Goal: Information Seeking & Learning: Check status

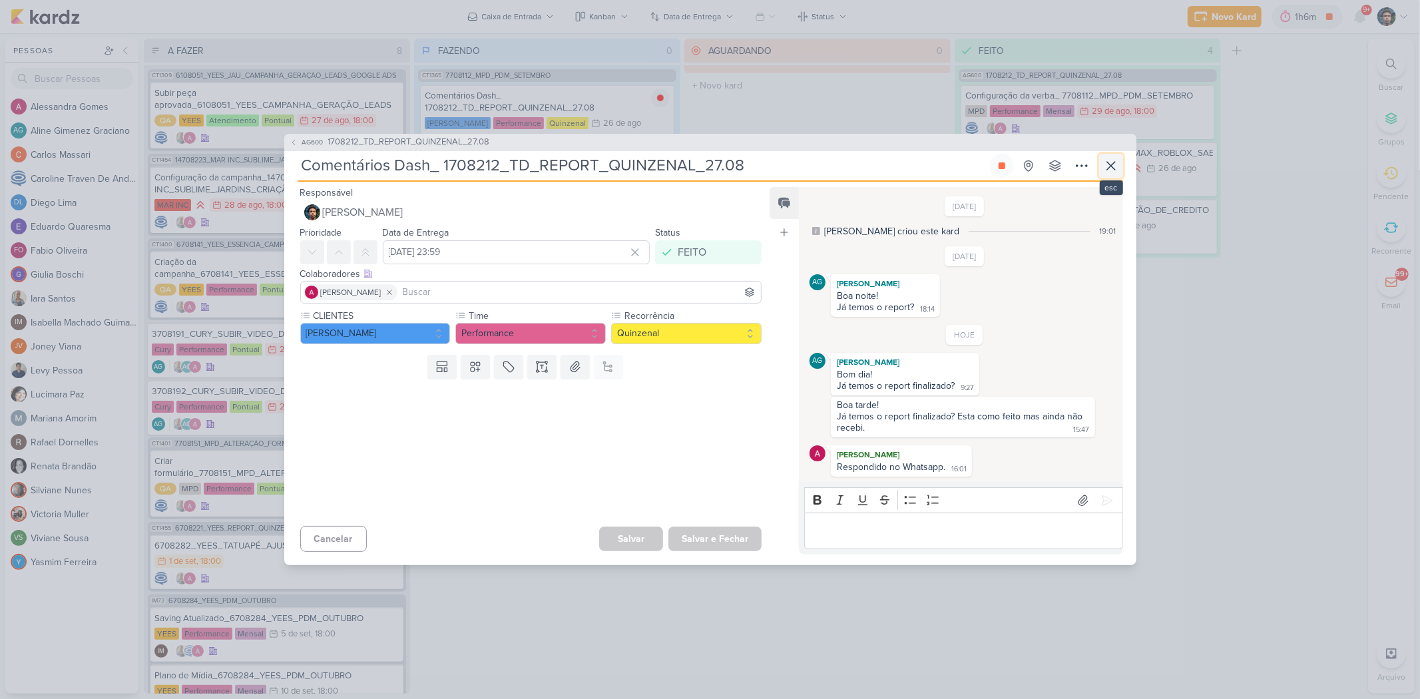
click at [1110, 162] on icon at bounding box center [1111, 166] width 16 height 16
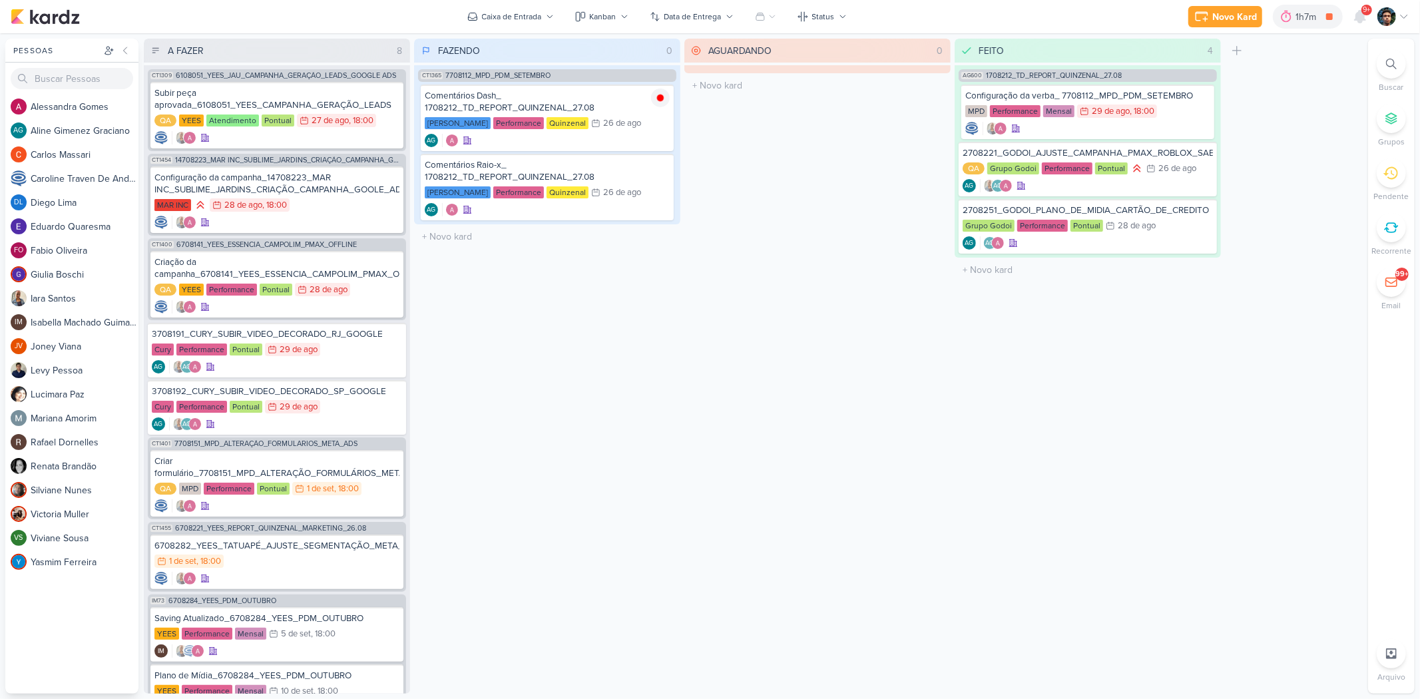
click at [1366, 11] on span "9+" at bounding box center [1366, 10] width 7 height 11
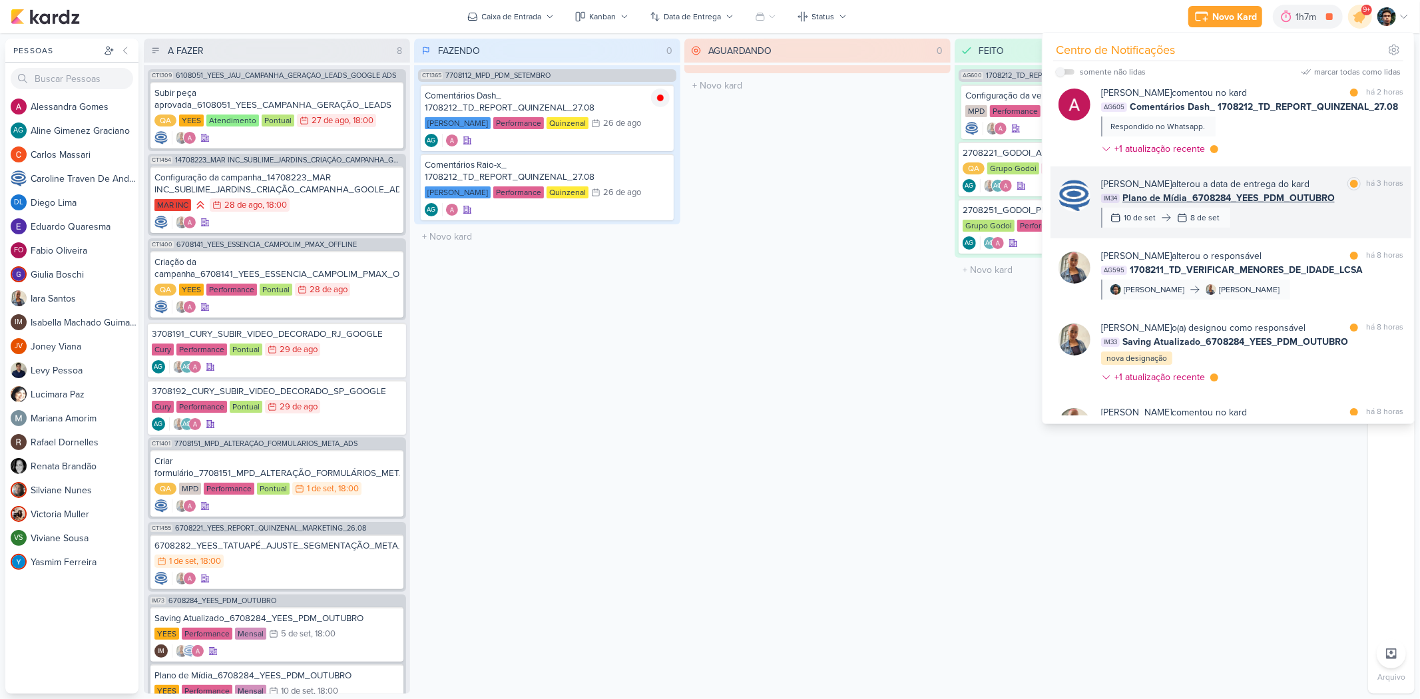
scroll to position [148, 0]
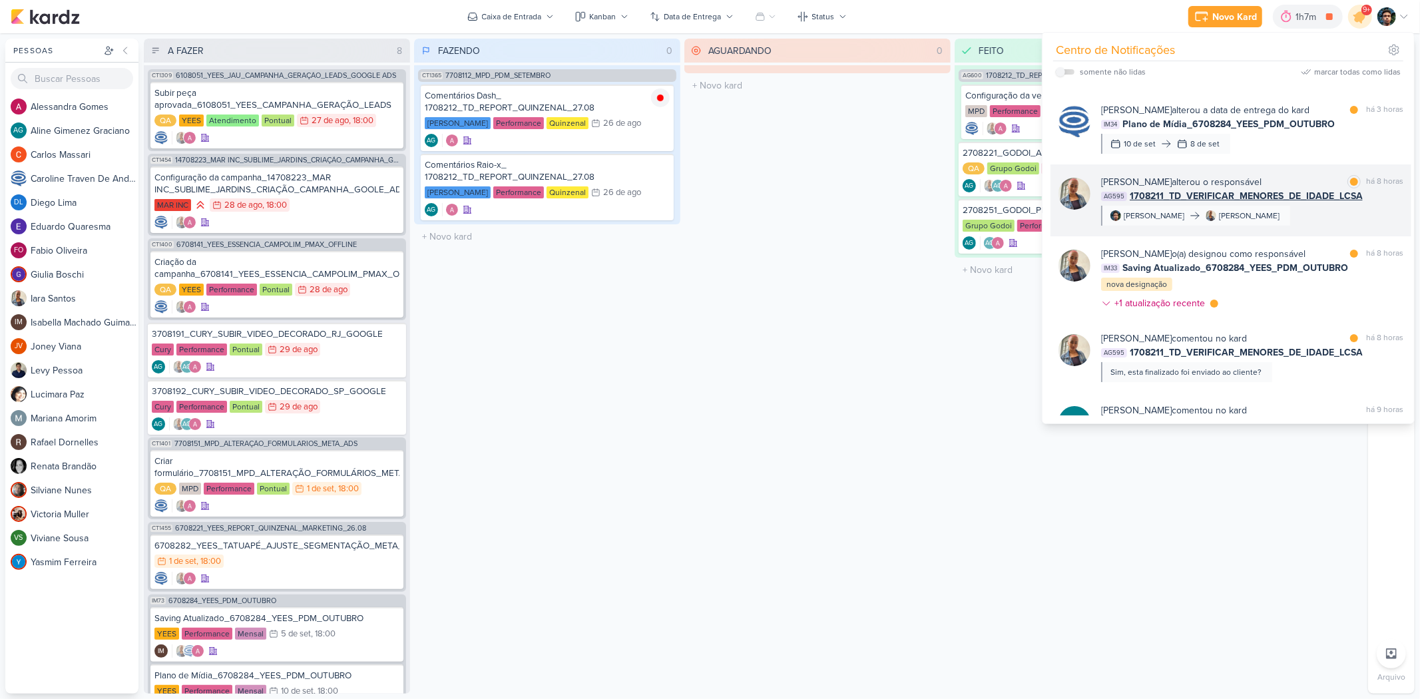
click at [1301, 226] on div "[PERSON_NAME] alterou o responsável marcar como lida há 8 horas AG595 1708211_T…" at bounding box center [1252, 200] width 302 height 51
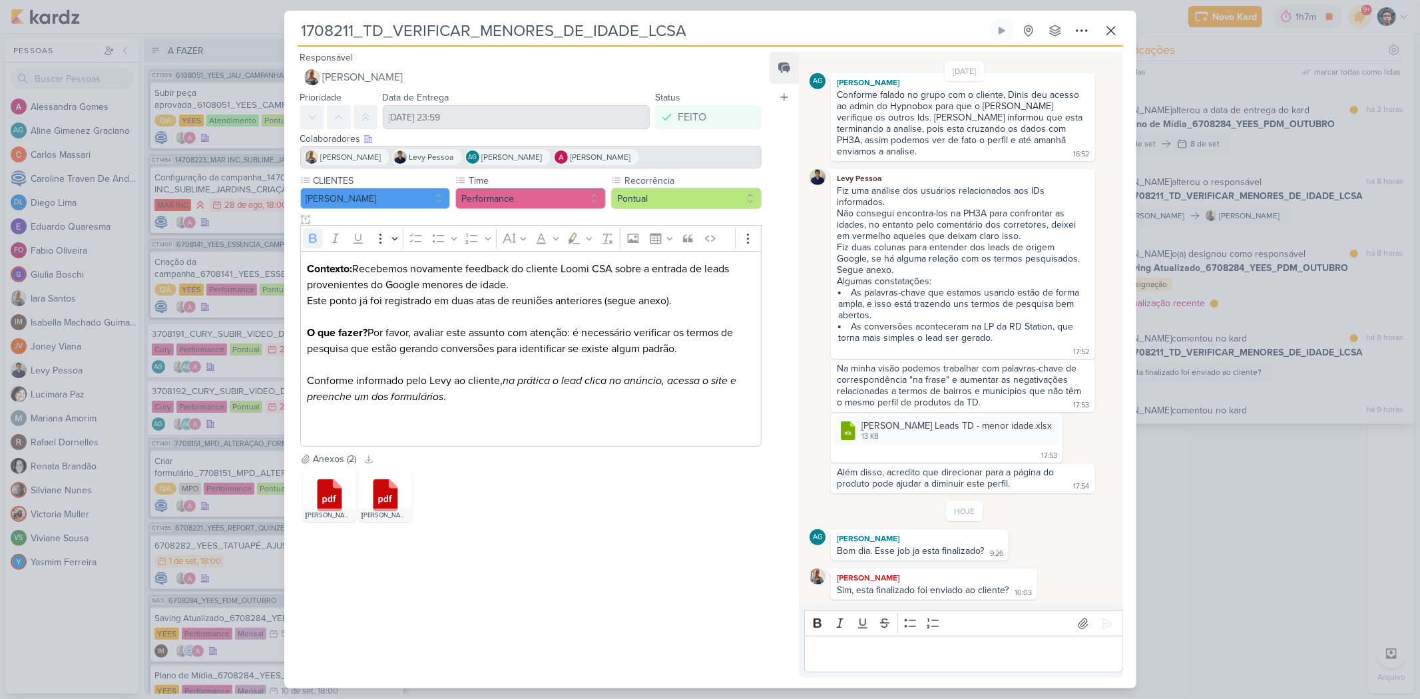
scroll to position [651, 0]
click at [1108, 31] on icon at bounding box center [1111, 31] width 16 height 16
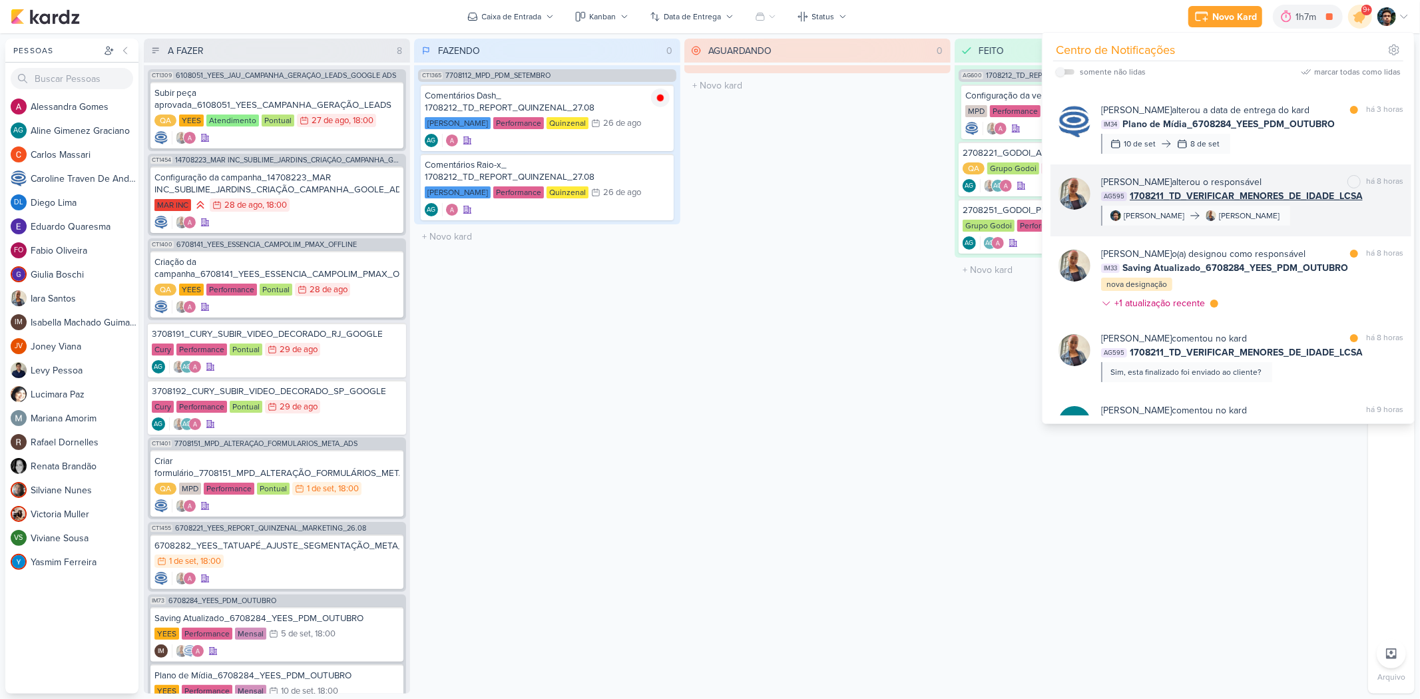
click at [1293, 225] on div "[PERSON_NAME] alterou o responsável marcar como não lida há 8 horas AG595 17082…" at bounding box center [1252, 200] width 302 height 51
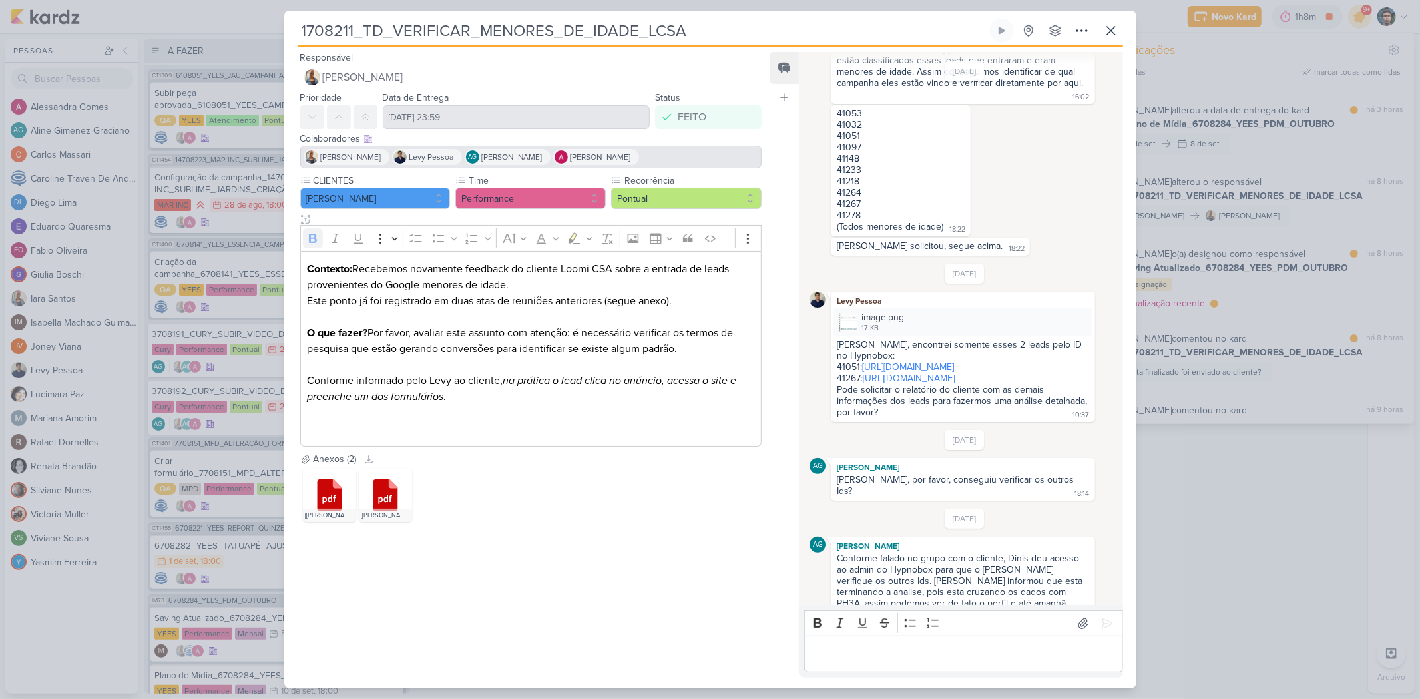
scroll to position [504, 0]
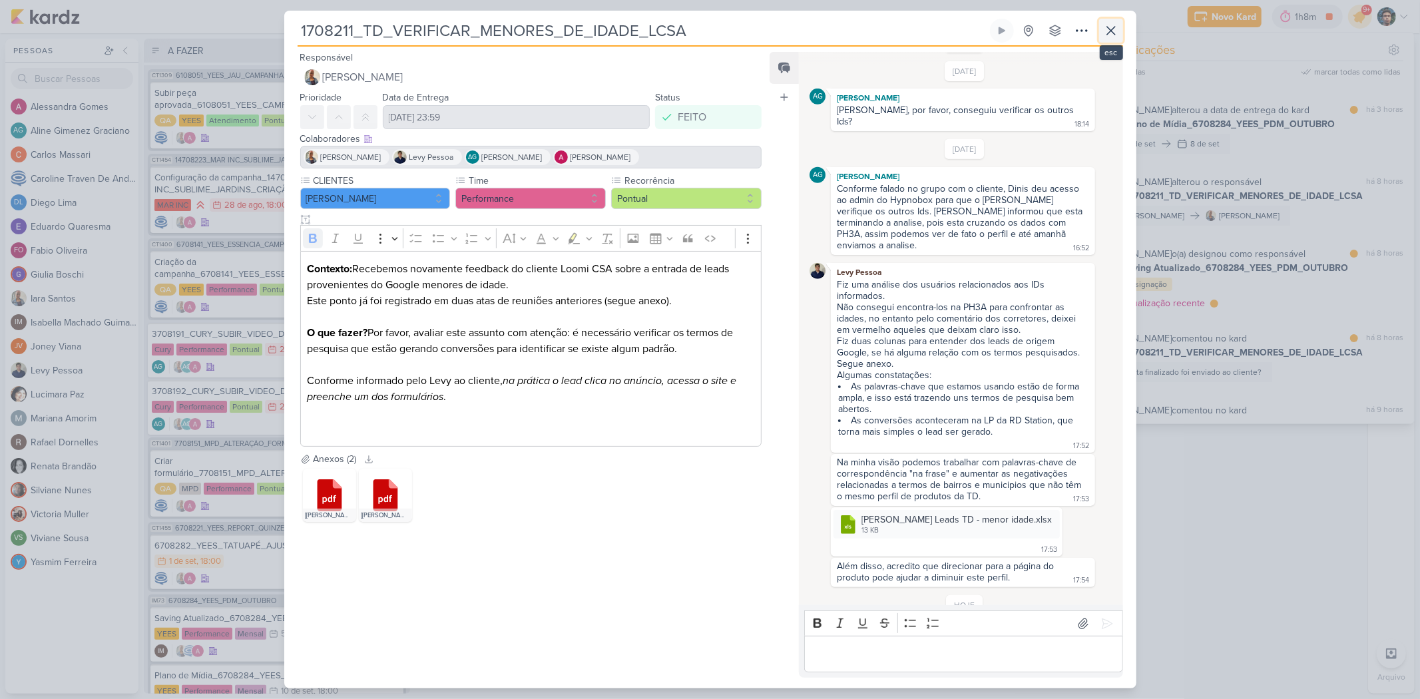
click at [1109, 27] on icon at bounding box center [1111, 31] width 16 height 16
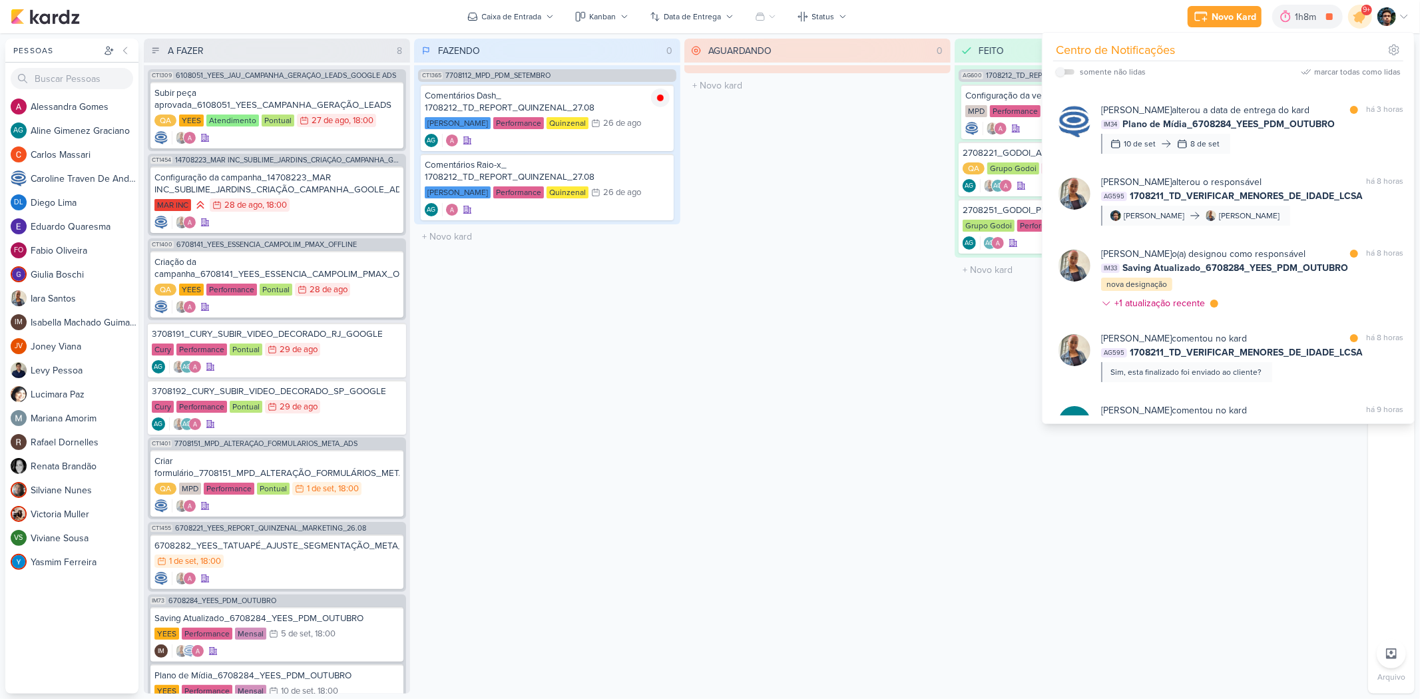
click at [859, 204] on div "AGUARDANDO 0 Mover Para Esquerda Mover Para Direita [GEOGRAPHIC_DATA] O título …" at bounding box center [817, 366] width 266 height 655
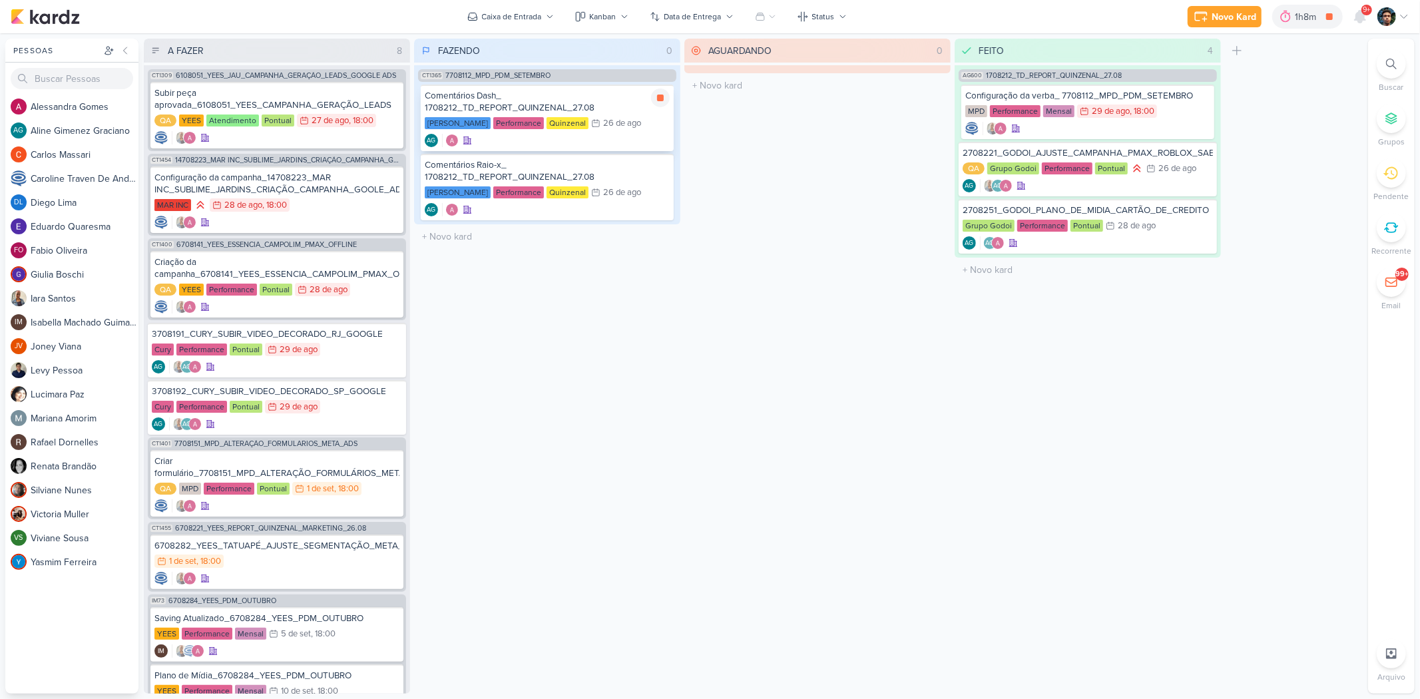
click at [628, 128] on div "26/8 [DATE]" at bounding box center [616, 122] width 50 height 13
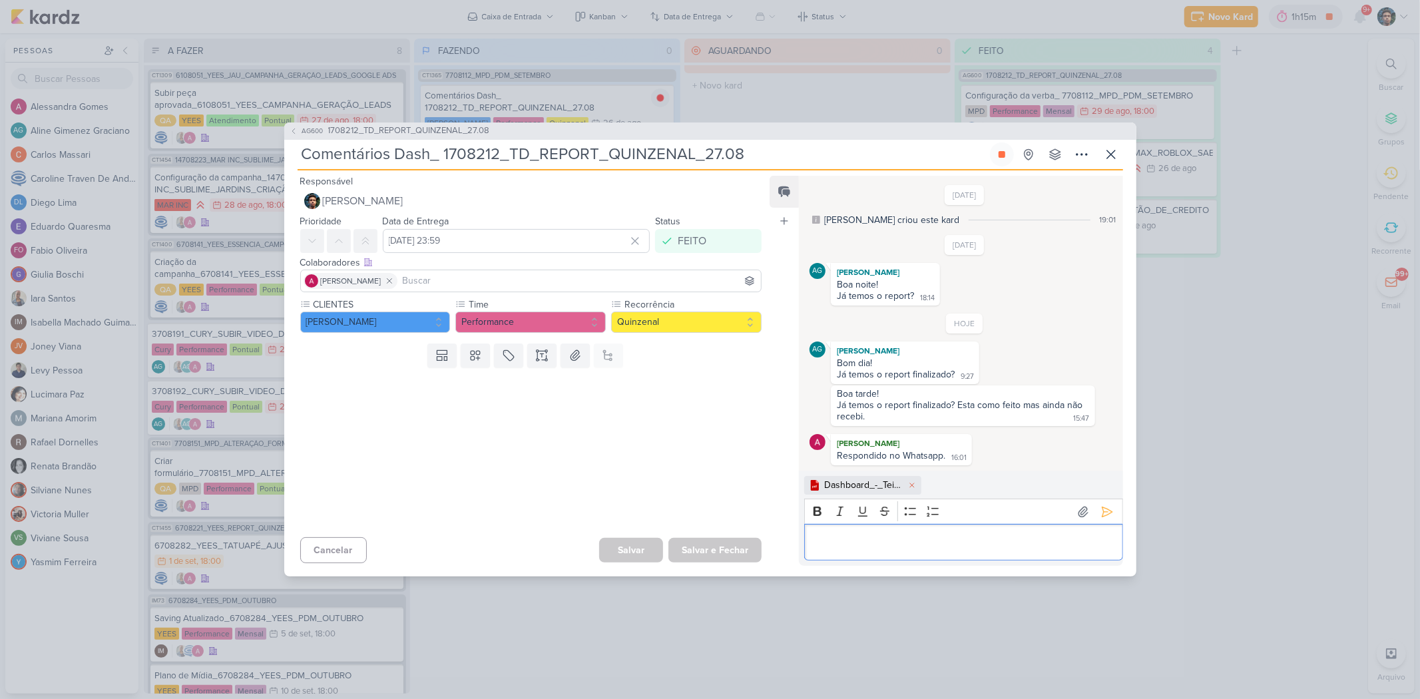
click at [1048, 541] on p "Editor editing area: main" at bounding box center [963, 542] width 304 height 16
click at [1100, 514] on icon at bounding box center [1106, 511] width 13 height 13
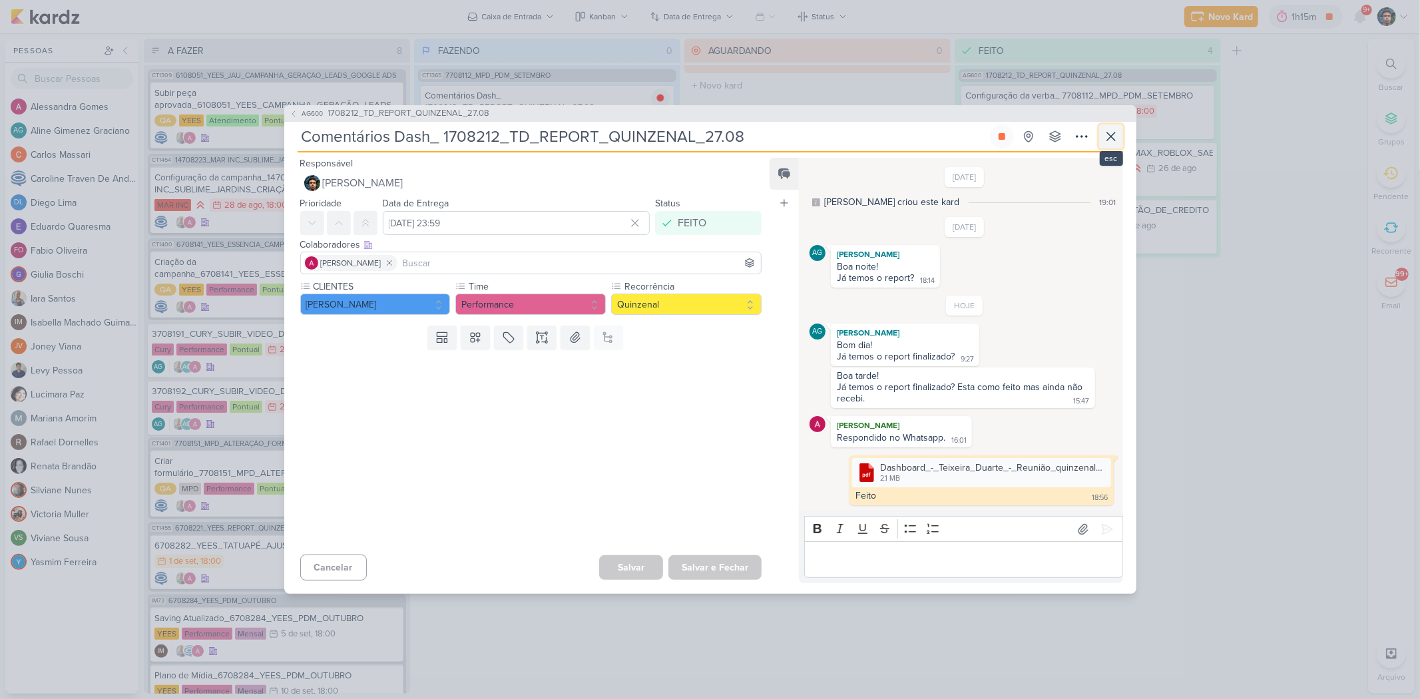
click at [1113, 130] on icon at bounding box center [1111, 136] width 16 height 16
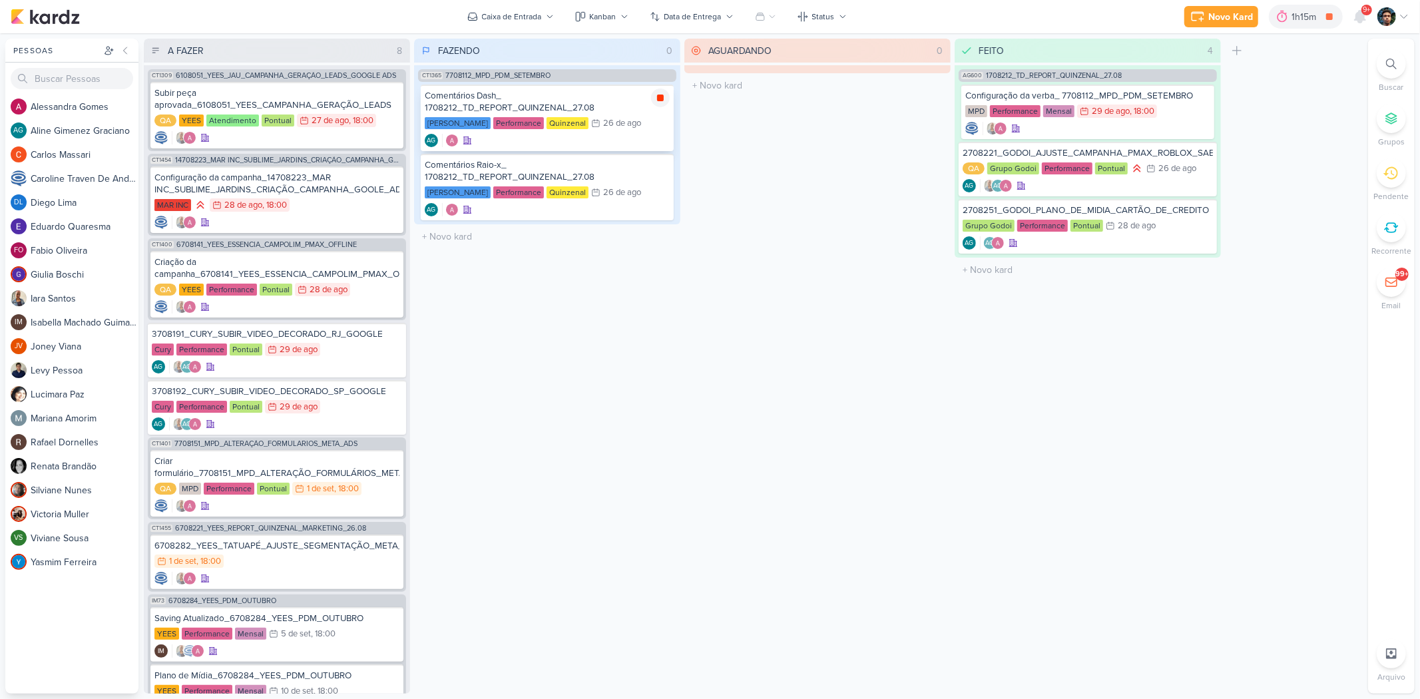
click at [662, 95] on icon at bounding box center [660, 98] width 7 height 7
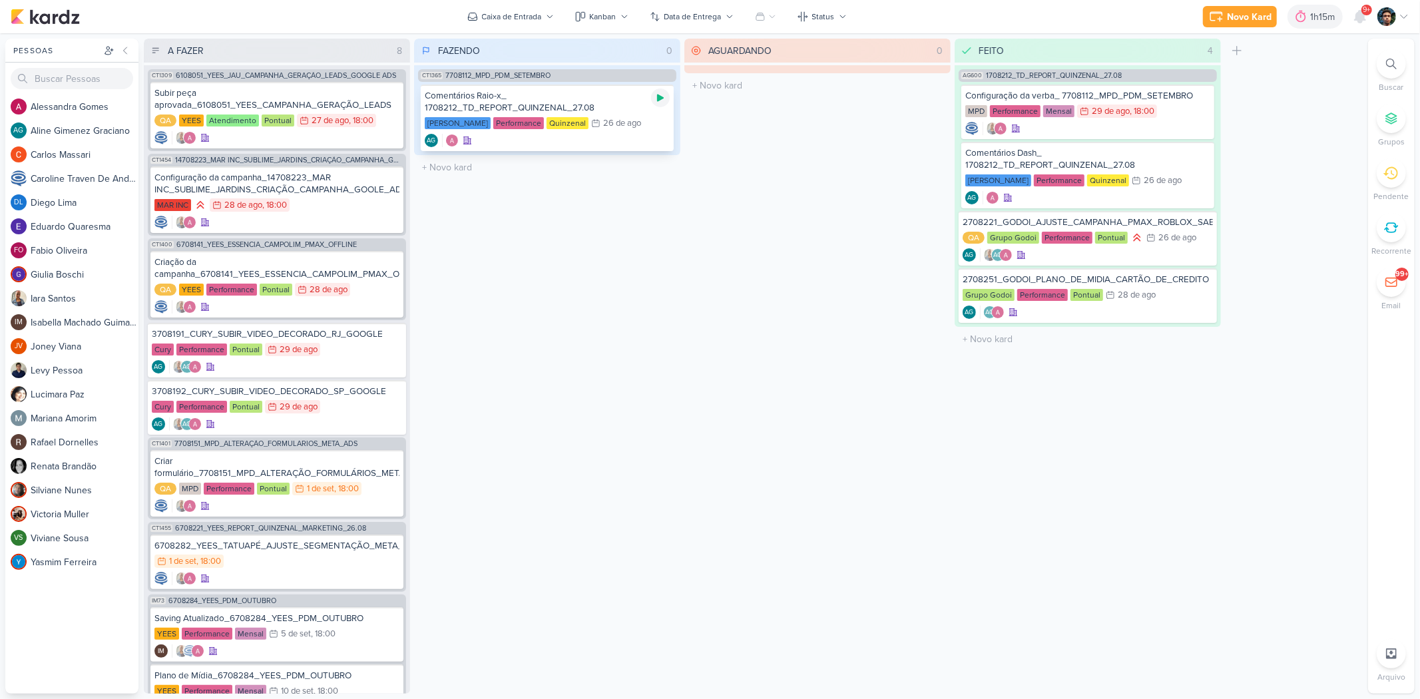
click at [660, 98] on icon at bounding box center [660, 98] width 7 height 7
click at [630, 132] on div "Comentários Raio-x_ 1708212_TD_REPORT_QUINZENAL_27.08 [PERSON_NAME] Performance…" at bounding box center [547, 118] width 253 height 67
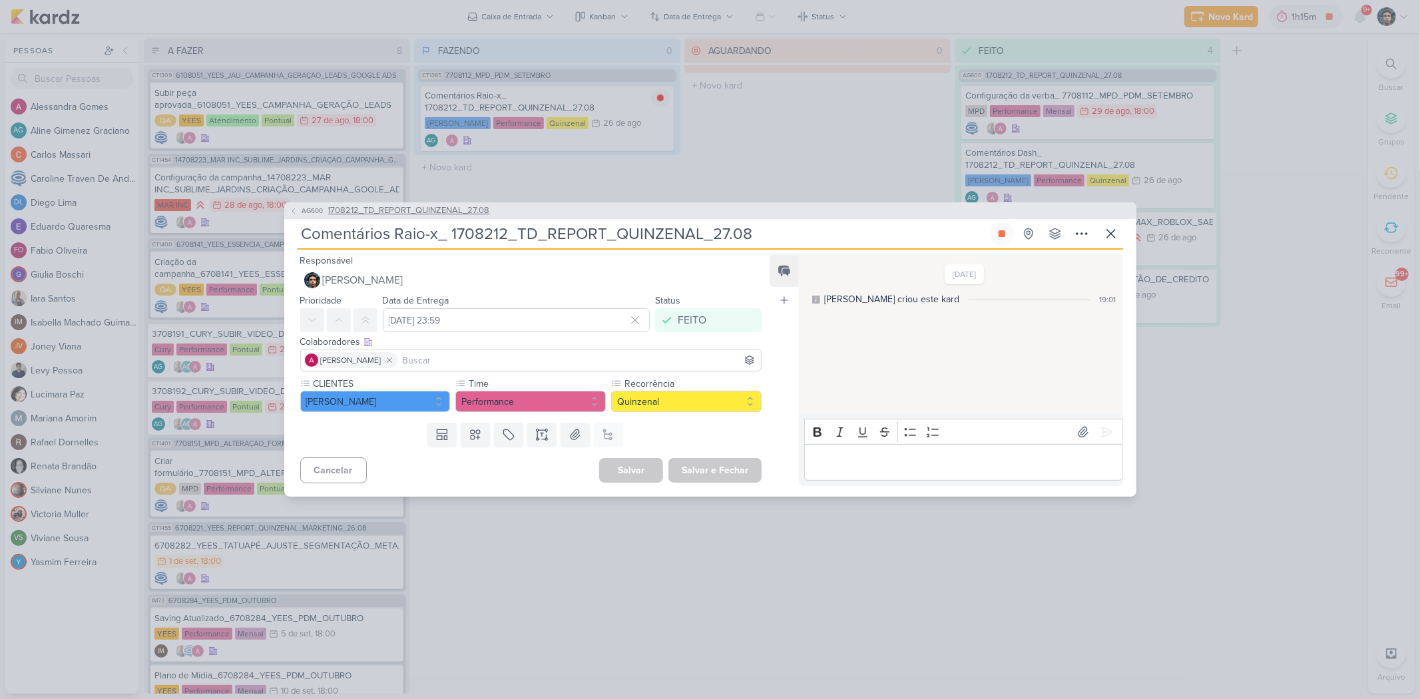
click at [441, 205] on span "1708212_TD_REPORT_QUINZENAL_27.08" at bounding box center [409, 210] width 162 height 13
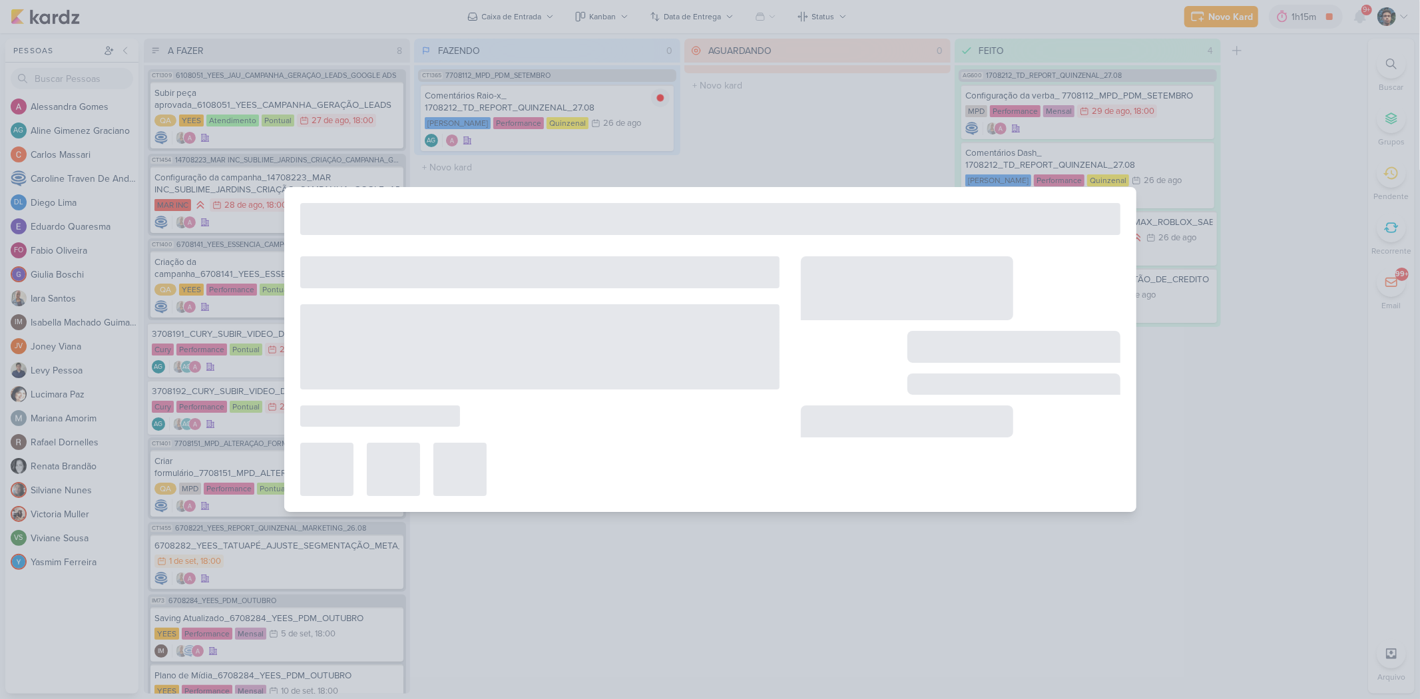
type input "1708212_TD_REPORT_QUINZENAL_27.08"
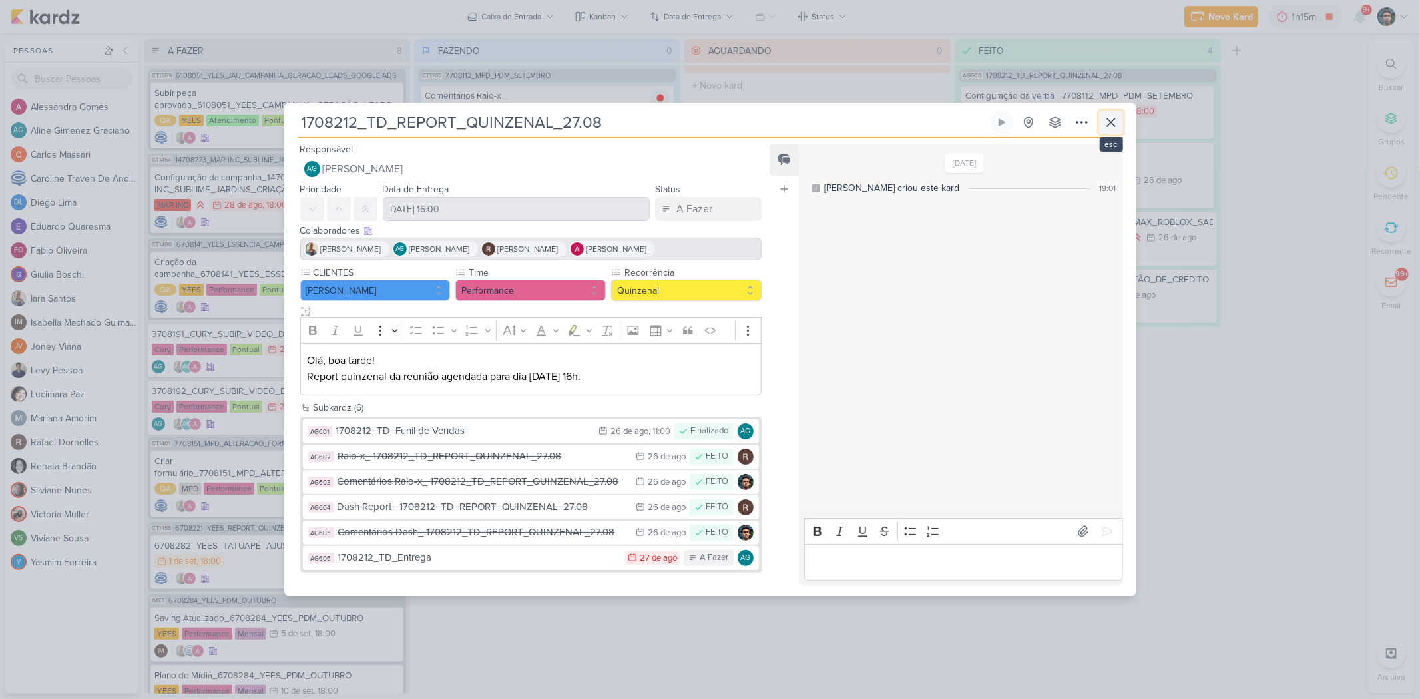
click at [1116, 127] on icon at bounding box center [1111, 122] width 16 height 16
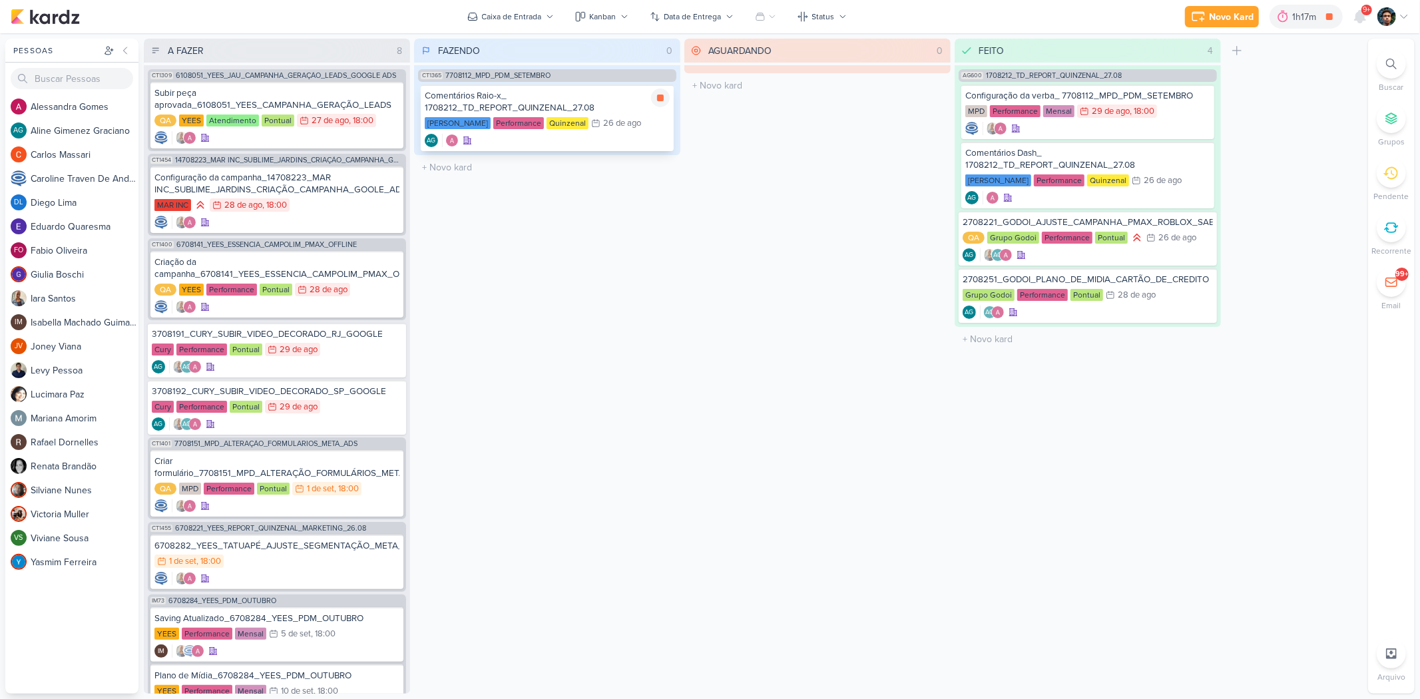
click at [590, 132] on div "Comentários Raio-x_ 1708212_TD_REPORT_QUINZENAL_27.08 [PERSON_NAME] Performance…" at bounding box center [547, 118] width 253 height 67
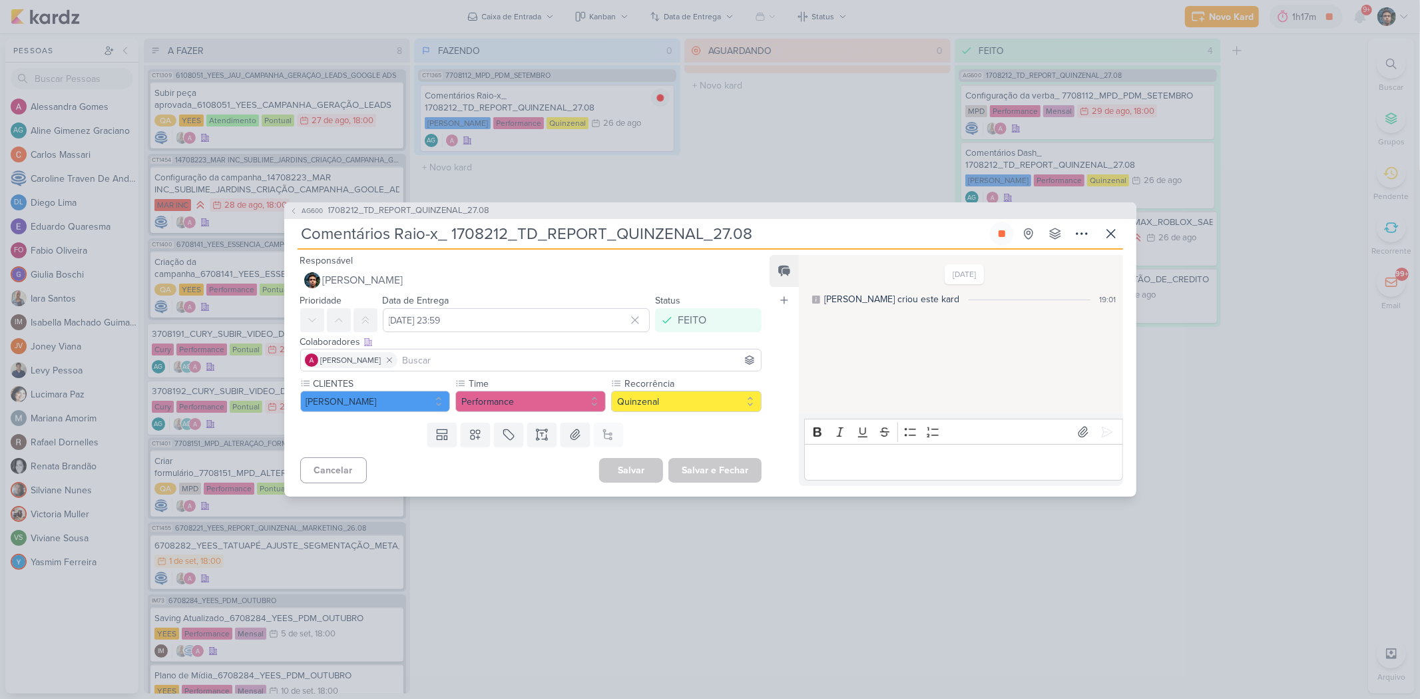
click at [855, 457] on p "Editor editing area: main" at bounding box center [963, 463] width 304 height 16
click at [1116, 235] on icon at bounding box center [1111, 234] width 16 height 16
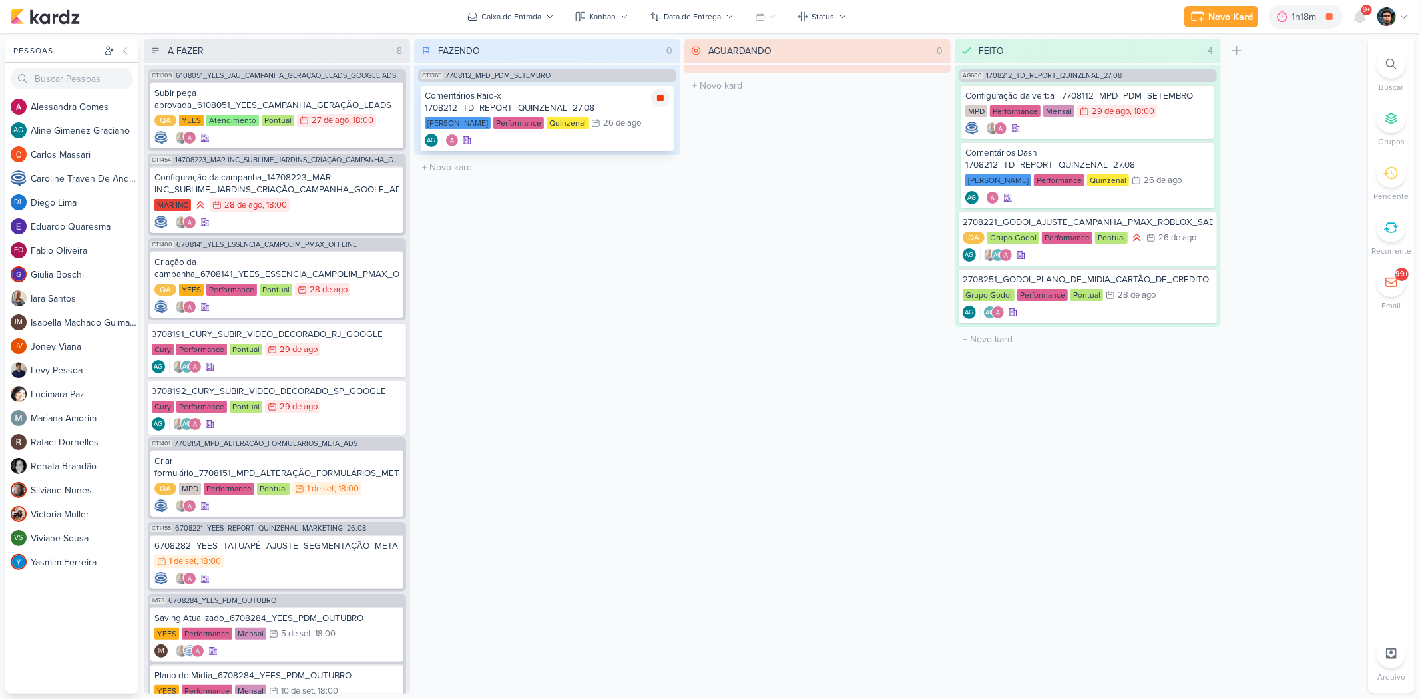
click at [655, 97] on icon at bounding box center [660, 98] width 11 height 11
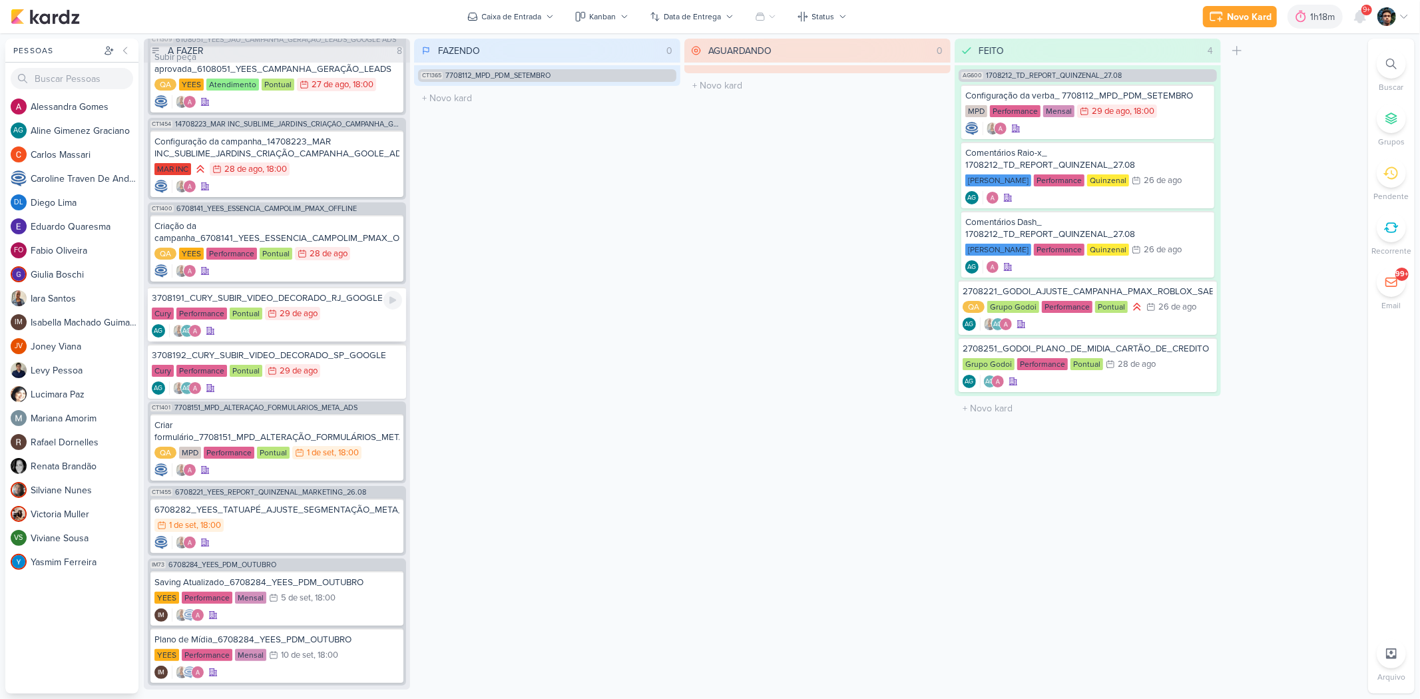
scroll to position [50, 0]
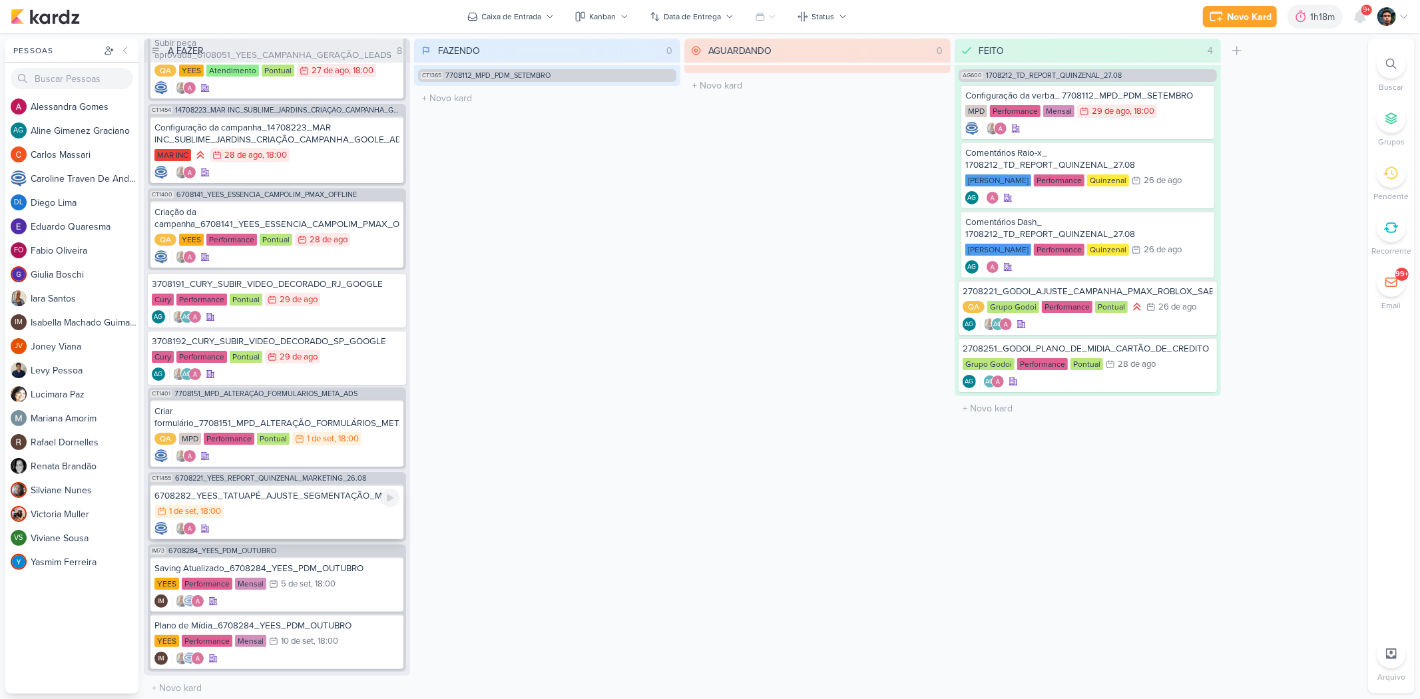
click at [367, 513] on div "1/9 [DATE] 18:00" at bounding box center [276, 512] width 245 height 15
